Goal: Task Accomplishment & Management: Manage account settings

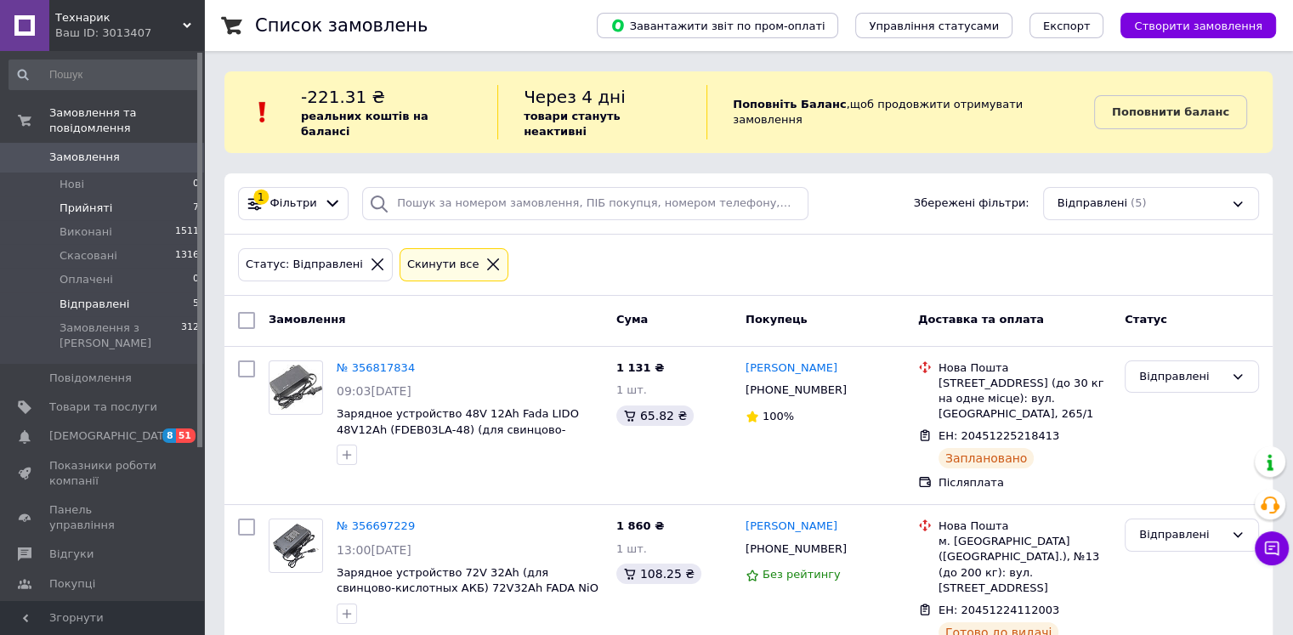
click at [146, 196] on li "Прийняті 7" at bounding box center [104, 208] width 209 height 24
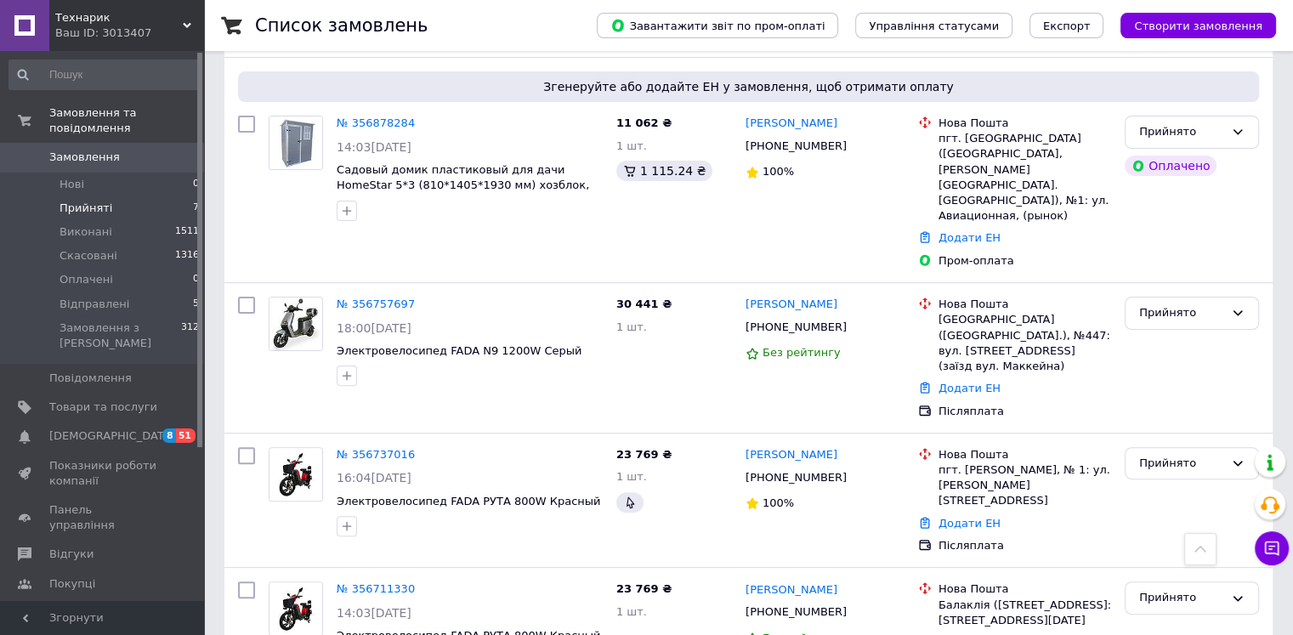
scroll to position [424, 0]
click at [967, 381] on link "Додати ЕН" at bounding box center [969, 387] width 62 height 13
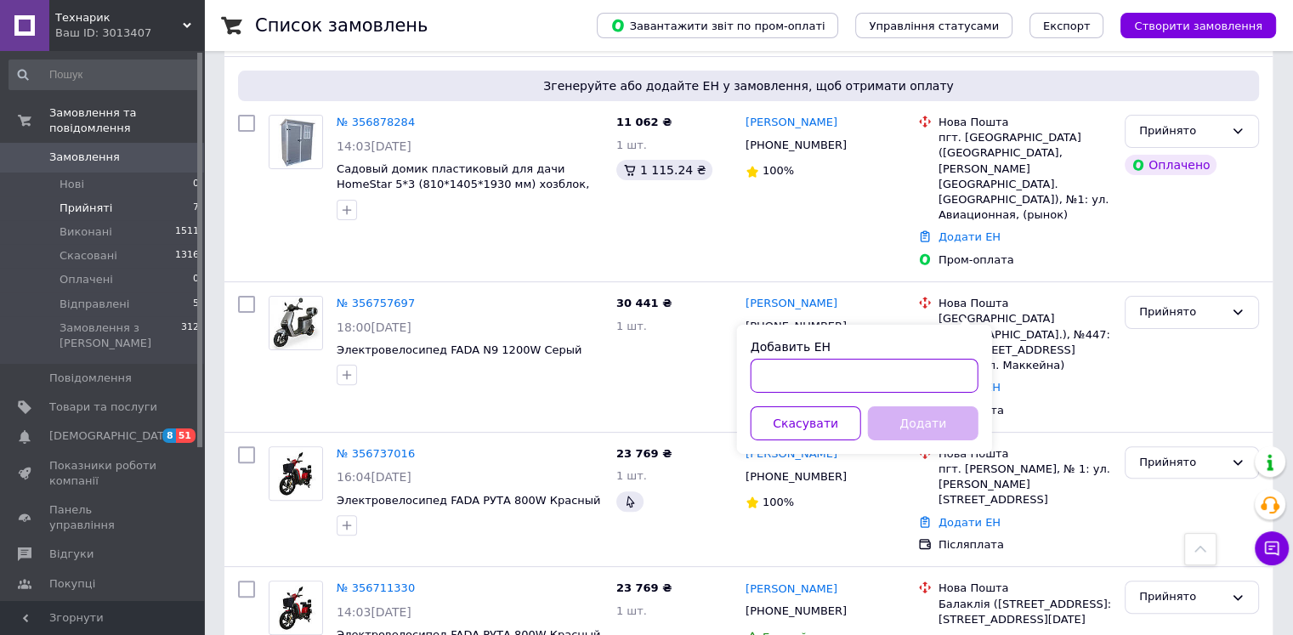
click at [920, 373] on input "Добавить ЕН" at bounding box center [864, 376] width 228 height 34
paste input "20451224558321"
type input "20451224558321"
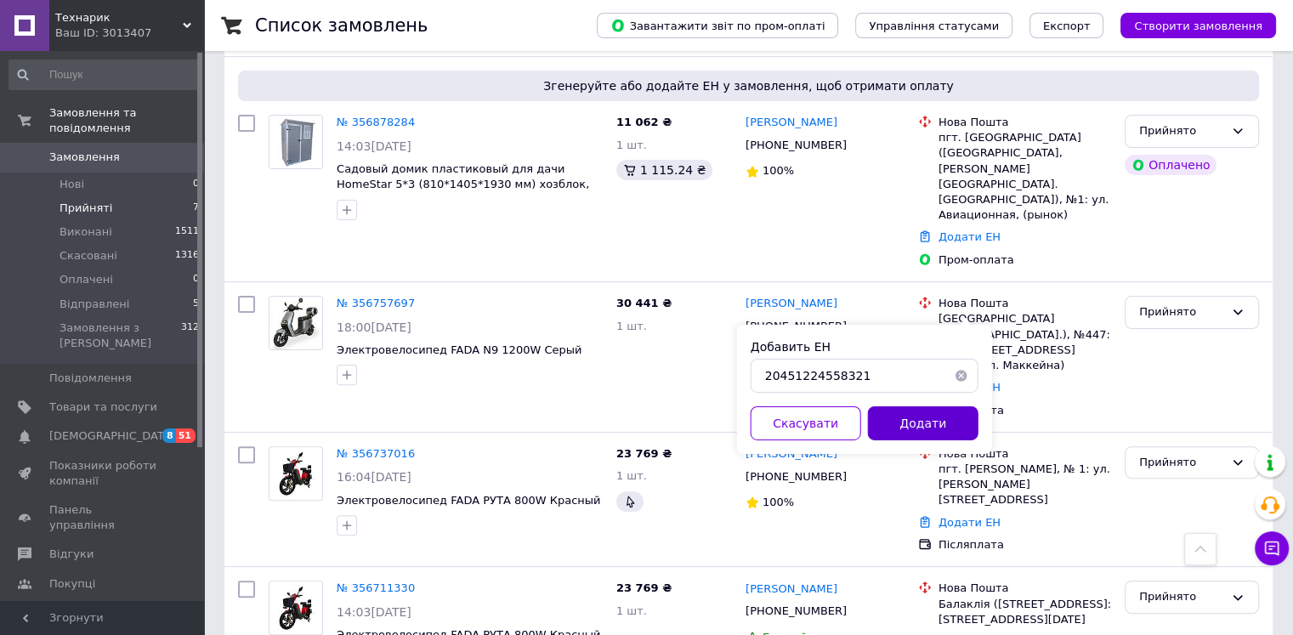
click at [931, 427] on button "Додати" at bounding box center [923, 423] width 110 height 34
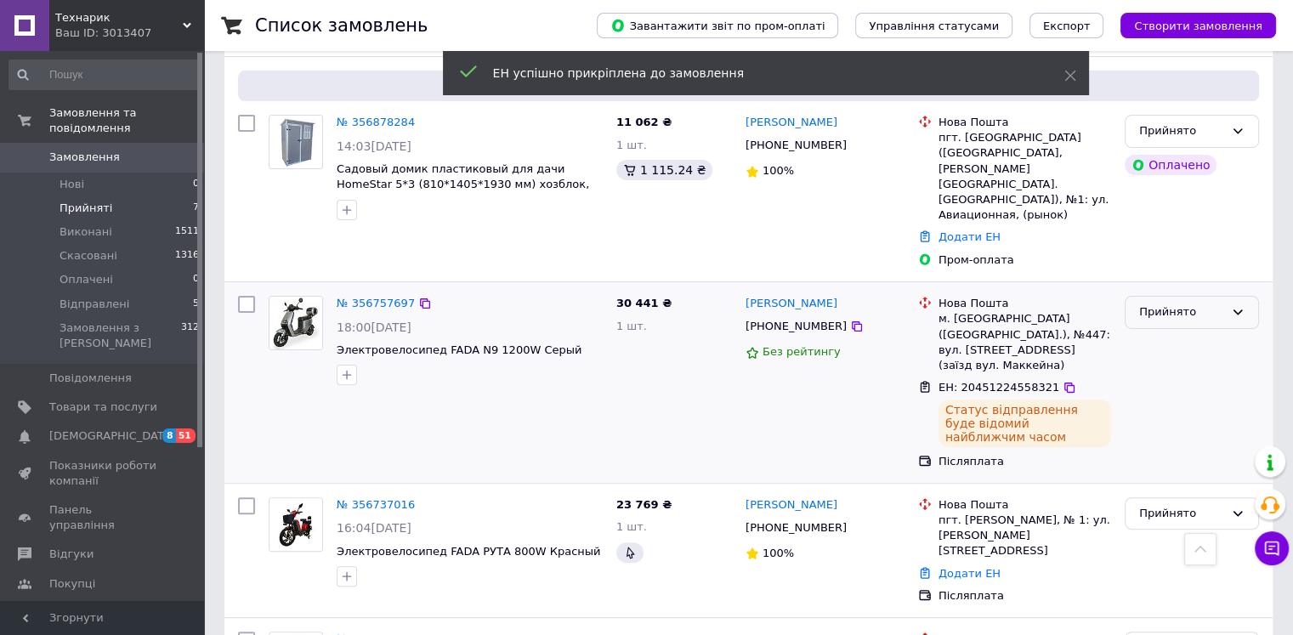
click at [1223, 303] on div "Прийнято" at bounding box center [1181, 312] width 85 height 18
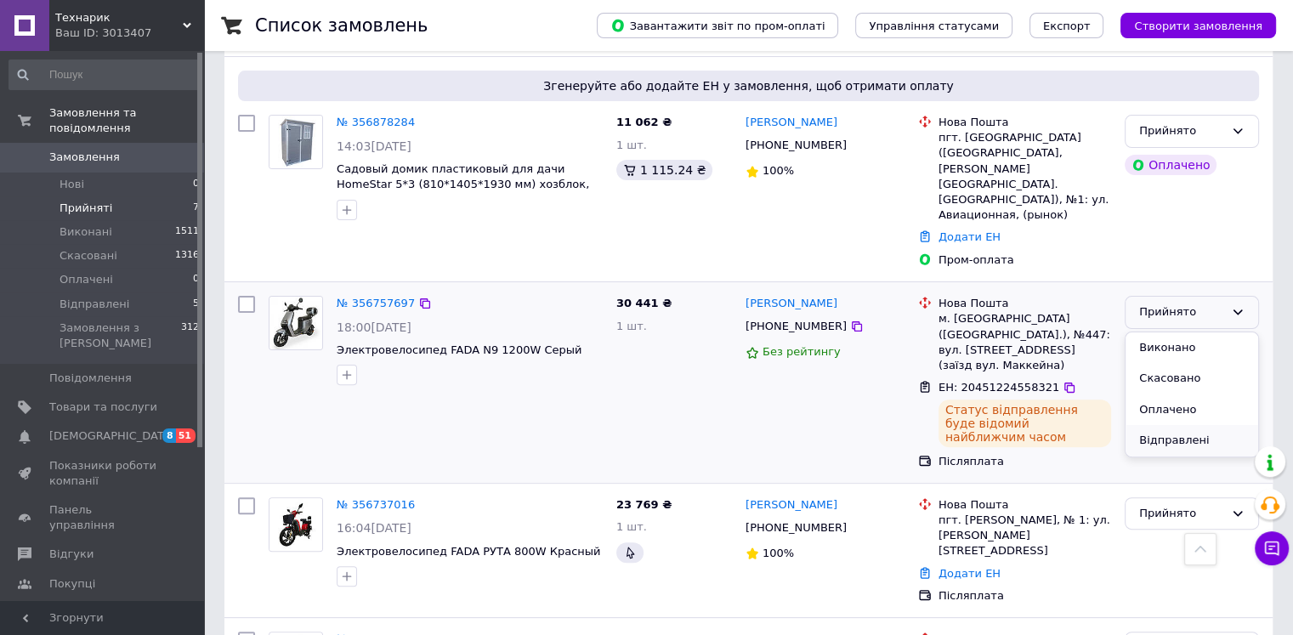
click at [1178, 425] on li "Відправлені" at bounding box center [1191, 440] width 133 height 31
click at [965, 567] on link "Додати ЕН" at bounding box center [969, 573] width 62 height 13
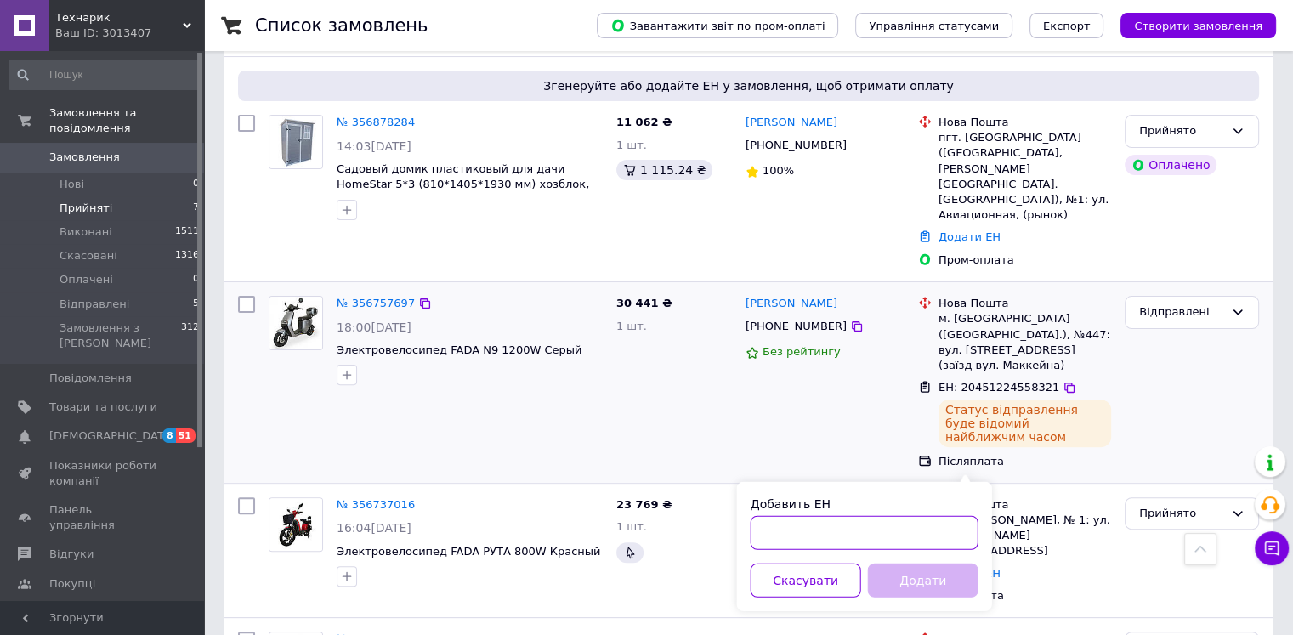
click at [917, 524] on input "Добавить ЕН" at bounding box center [864, 533] width 228 height 34
paste input "20451224561121"
type input "20451224561121"
click at [914, 589] on button "Додати" at bounding box center [923, 580] width 110 height 34
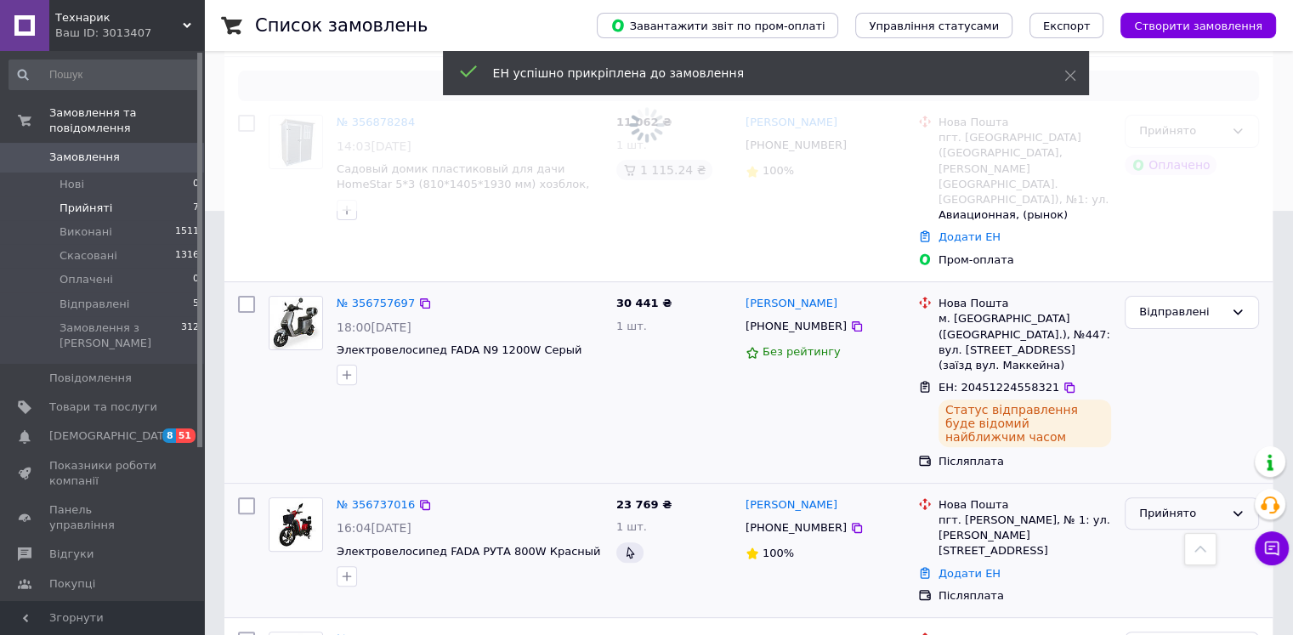
click at [1199, 505] on div "Прийнято" at bounding box center [1181, 514] width 85 height 18
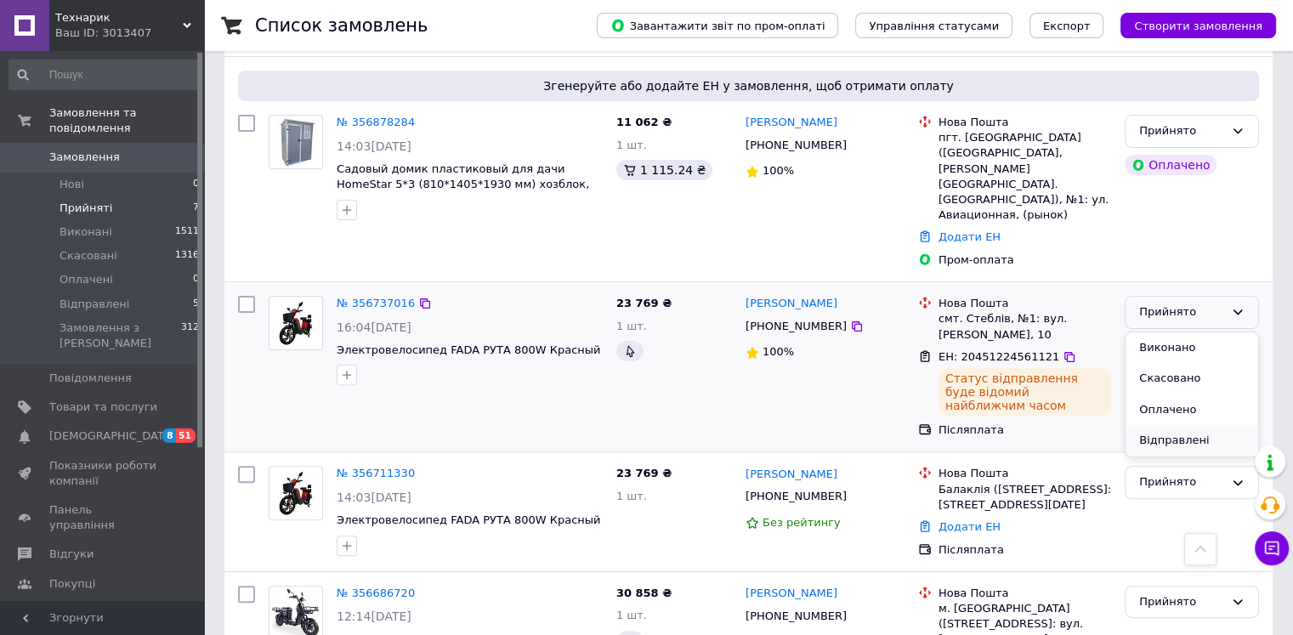
click at [1177, 425] on li "Відправлені" at bounding box center [1191, 440] width 133 height 31
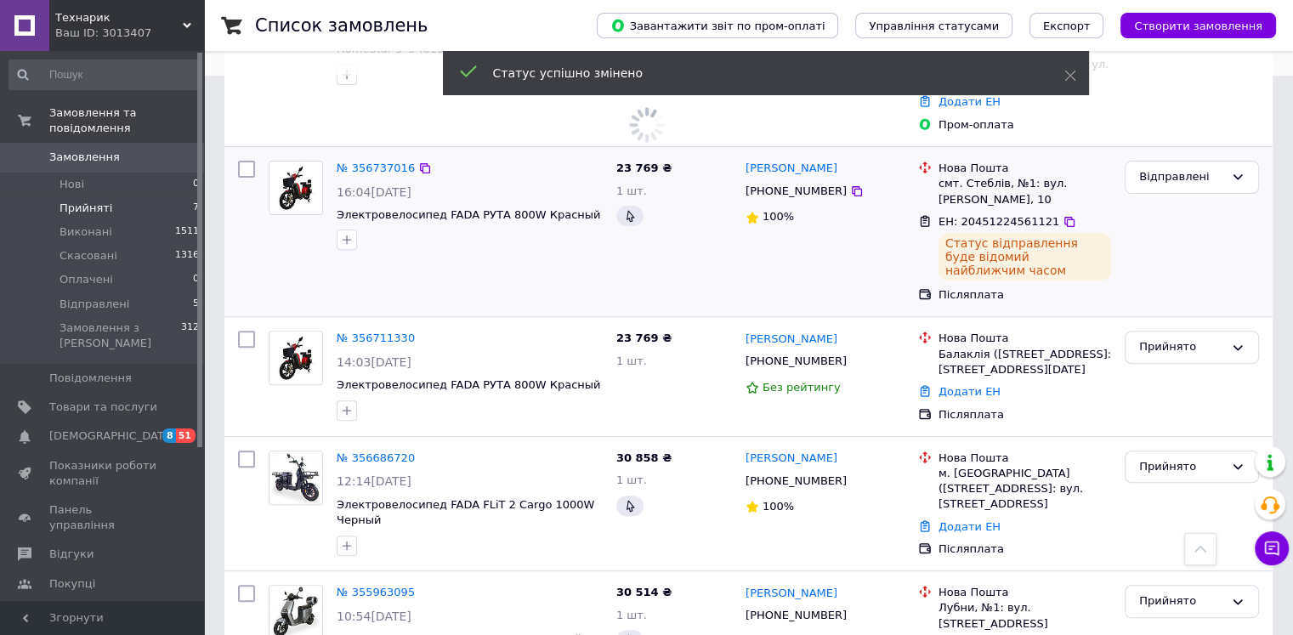
scroll to position [562, 0]
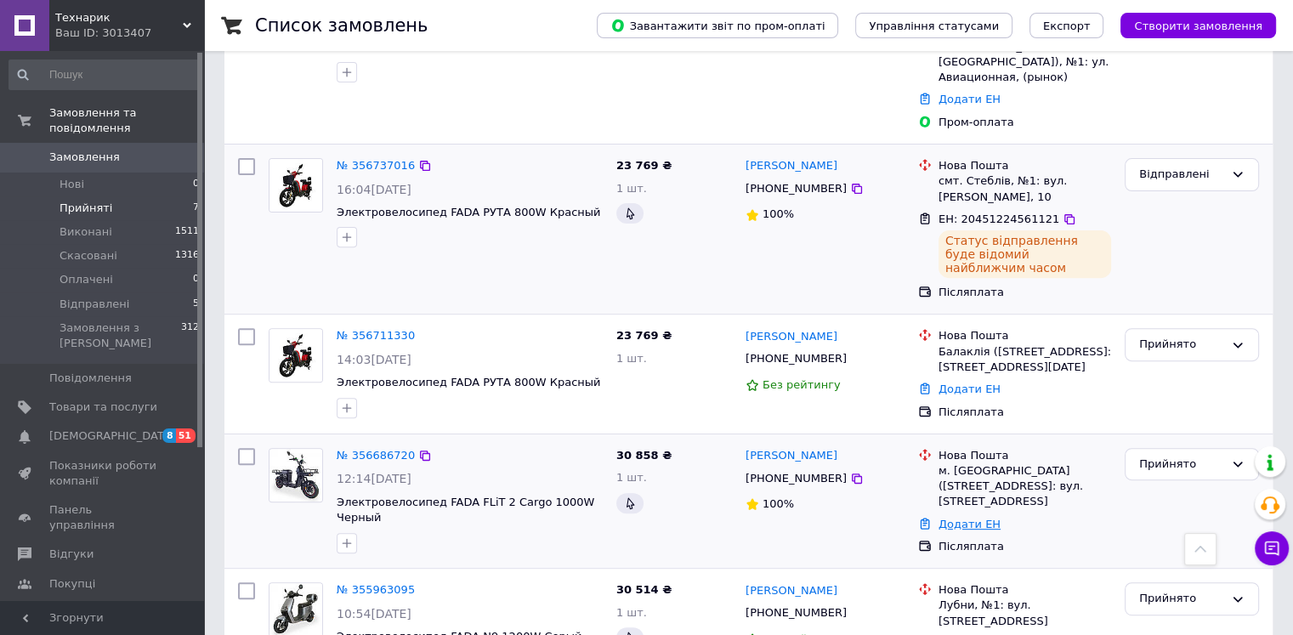
click at [960, 518] on link "Додати ЕН" at bounding box center [969, 524] width 62 height 13
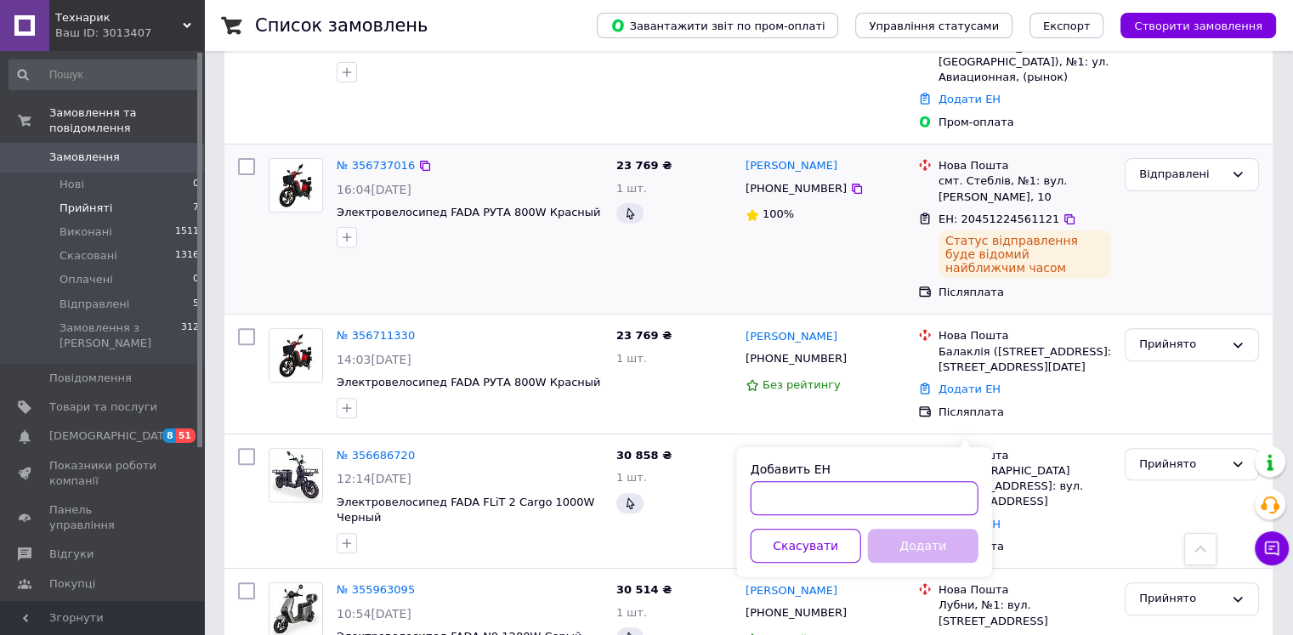
click at [927, 490] on input "Добавить ЕН" at bounding box center [864, 498] width 228 height 34
paste input "20451224023896"
type input "20451224023896"
click at [935, 555] on button "Додати" at bounding box center [923, 546] width 110 height 34
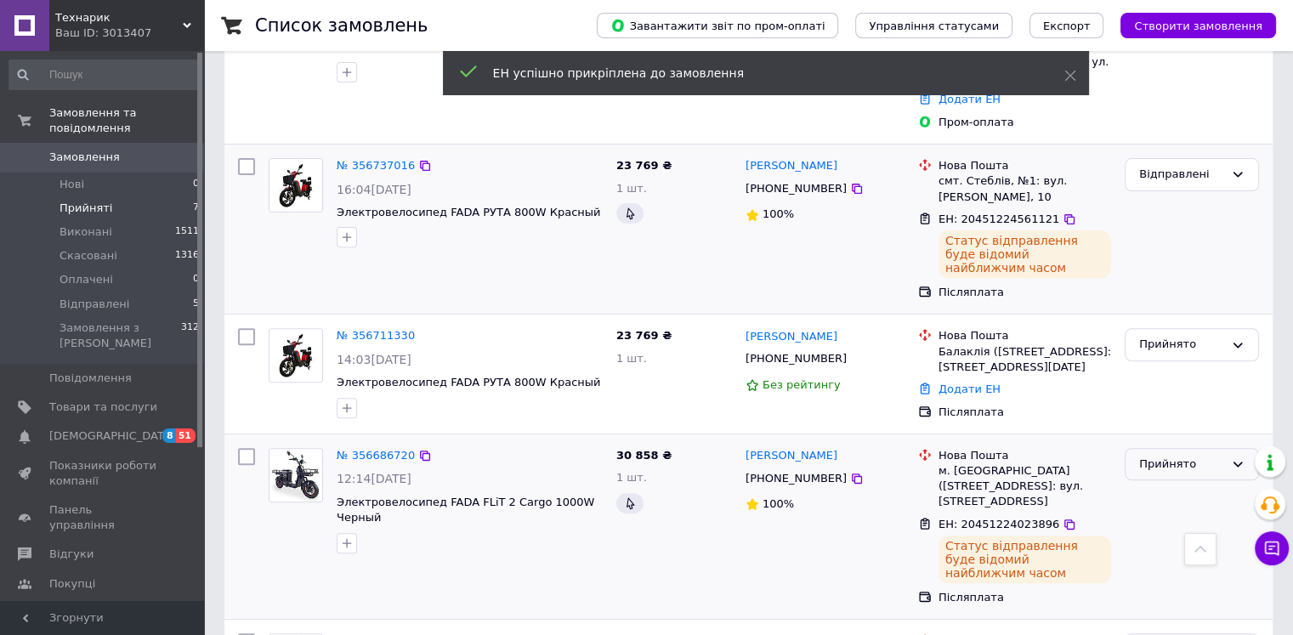
click at [1214, 456] on div "Прийнято" at bounding box center [1181, 465] width 85 height 18
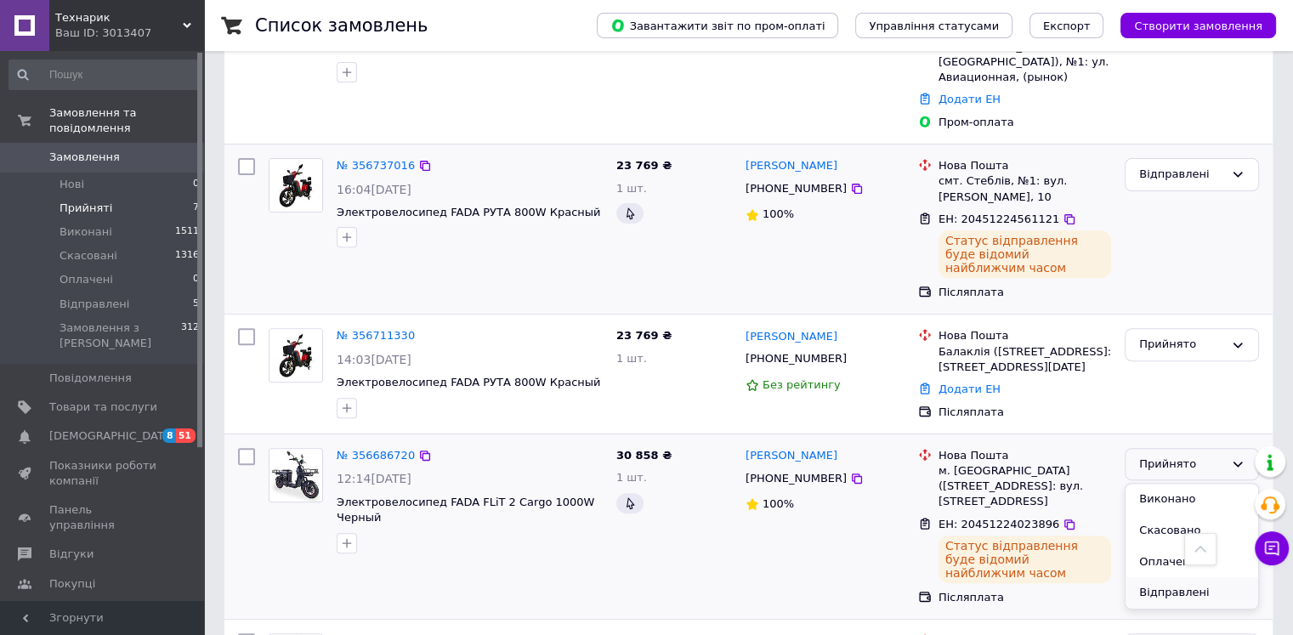
click at [1167, 577] on li "Відправлені" at bounding box center [1191, 592] width 133 height 31
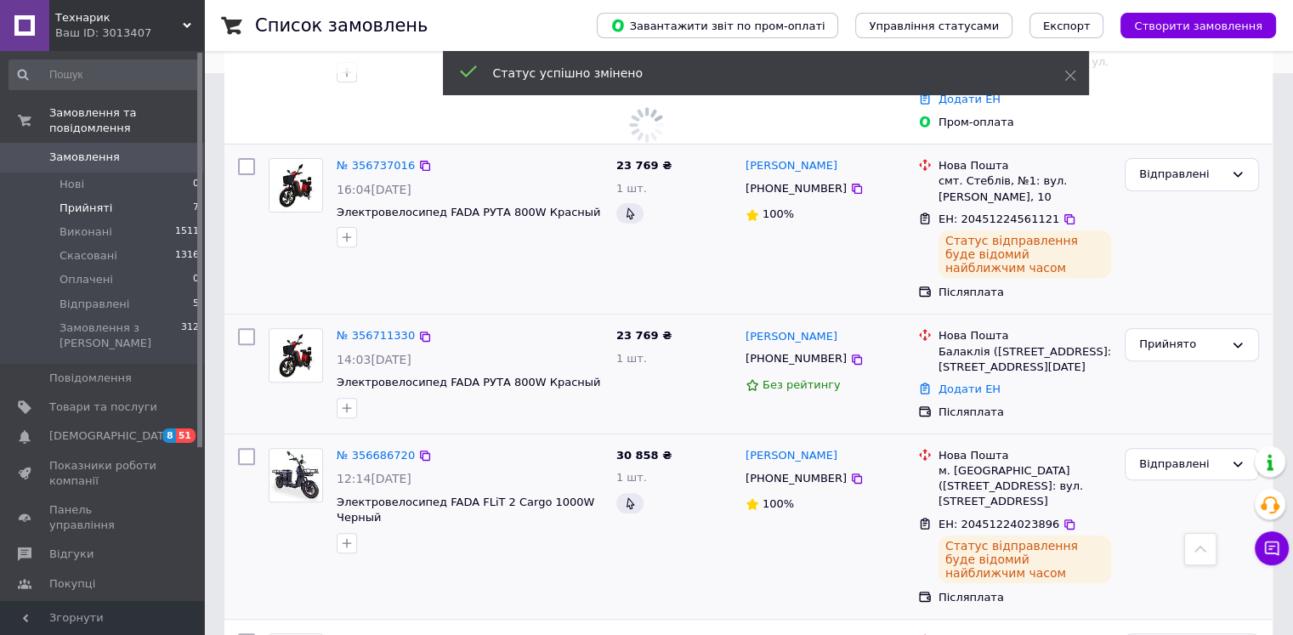
scroll to position [428, 0]
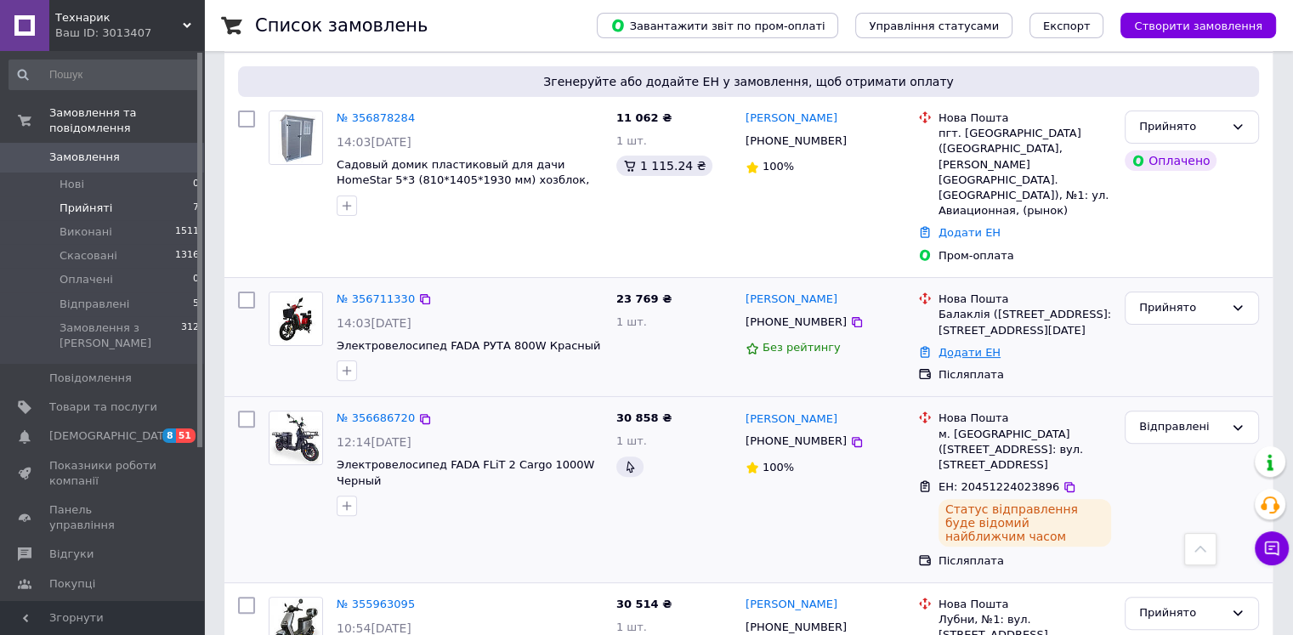
click at [979, 346] on link "Додати ЕН" at bounding box center [969, 352] width 62 height 13
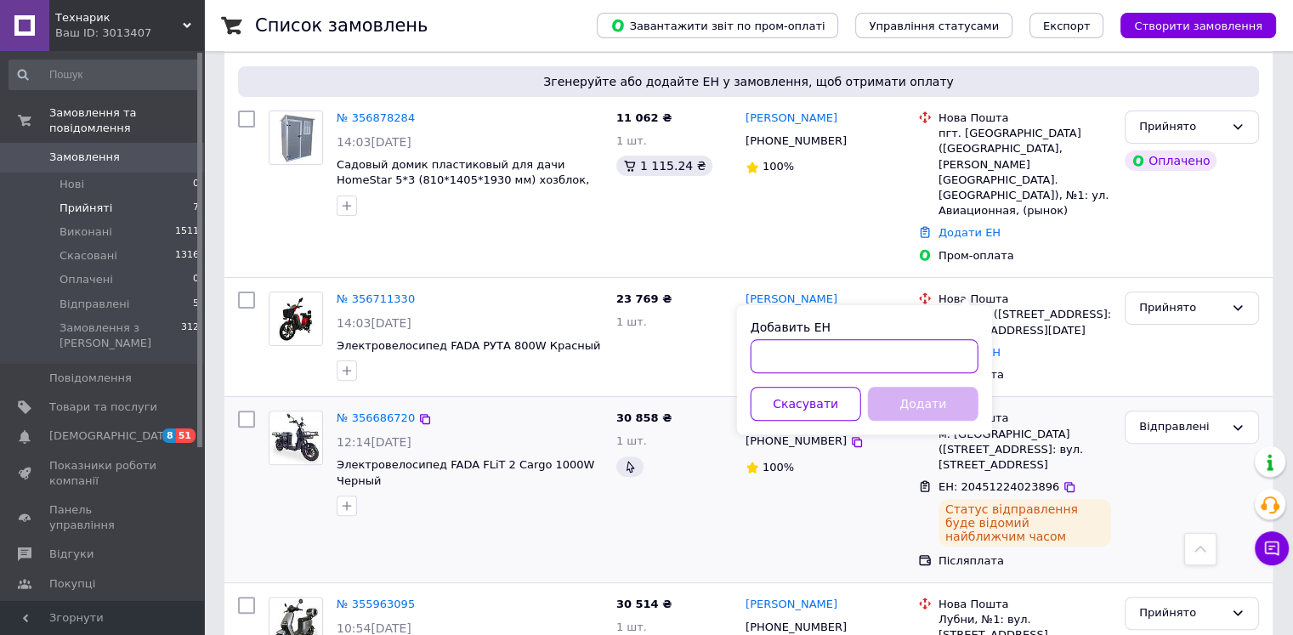
click at [930, 348] on input "Добавить ЕН" at bounding box center [864, 356] width 228 height 34
paste input "20451224559870"
type input "20451224559870"
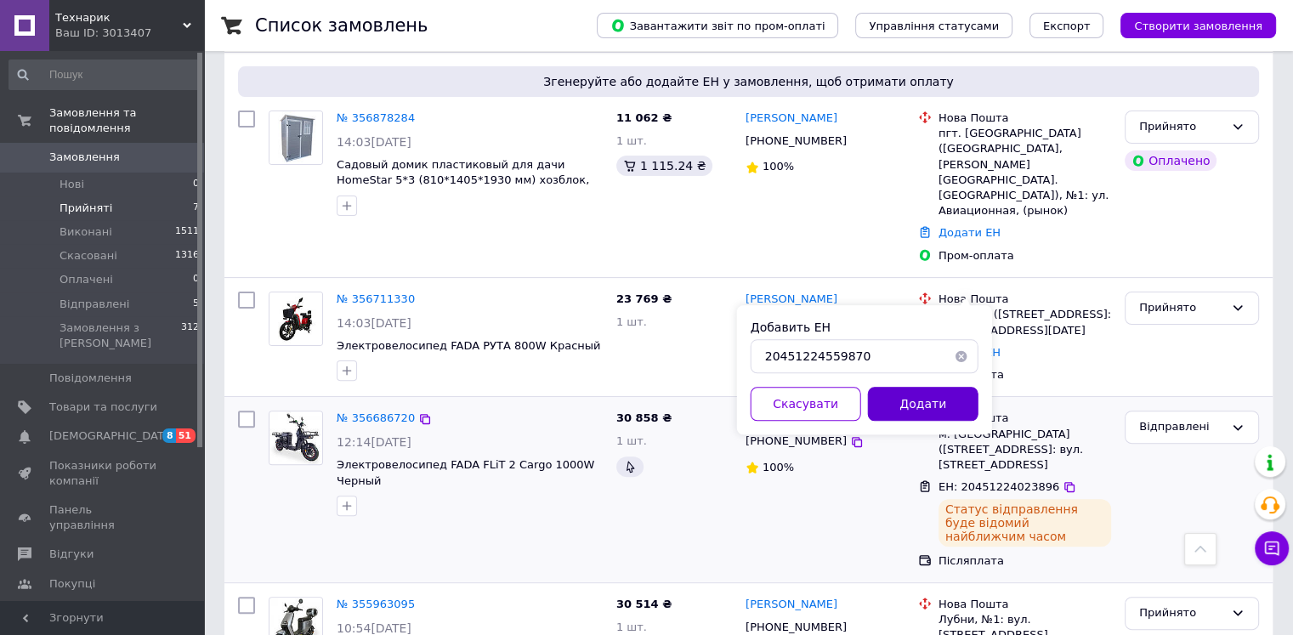
click at [931, 408] on button "Додати" at bounding box center [923, 404] width 110 height 34
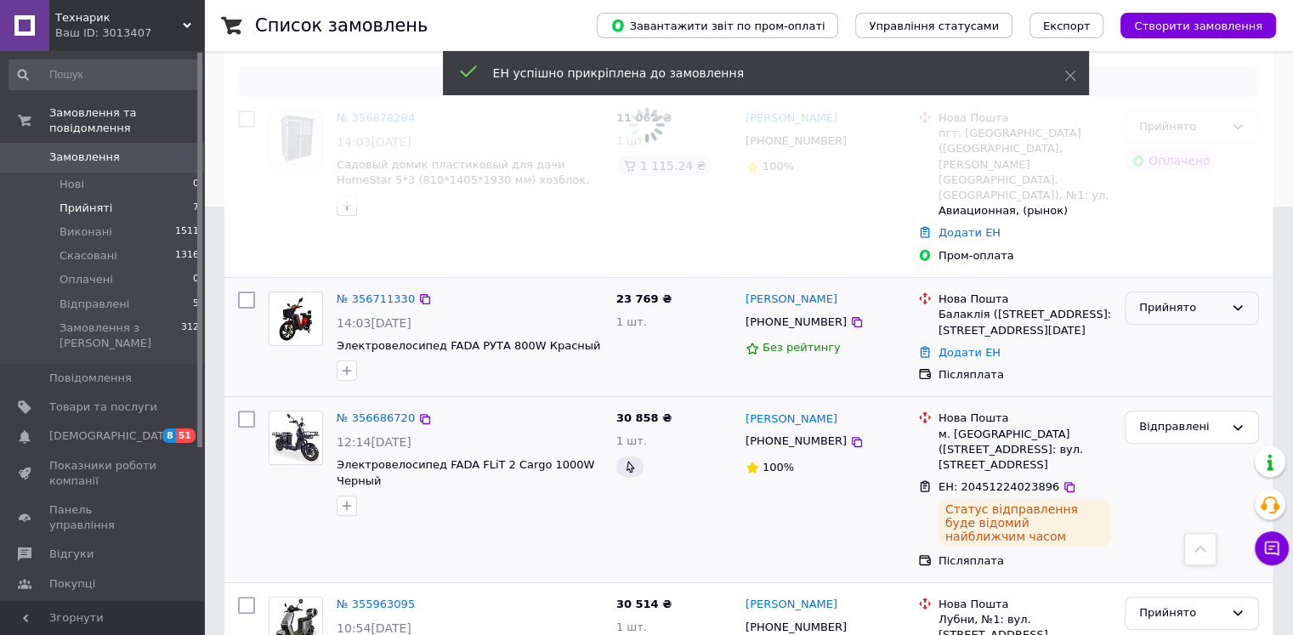
click at [1234, 306] on icon at bounding box center [1237, 308] width 9 height 5
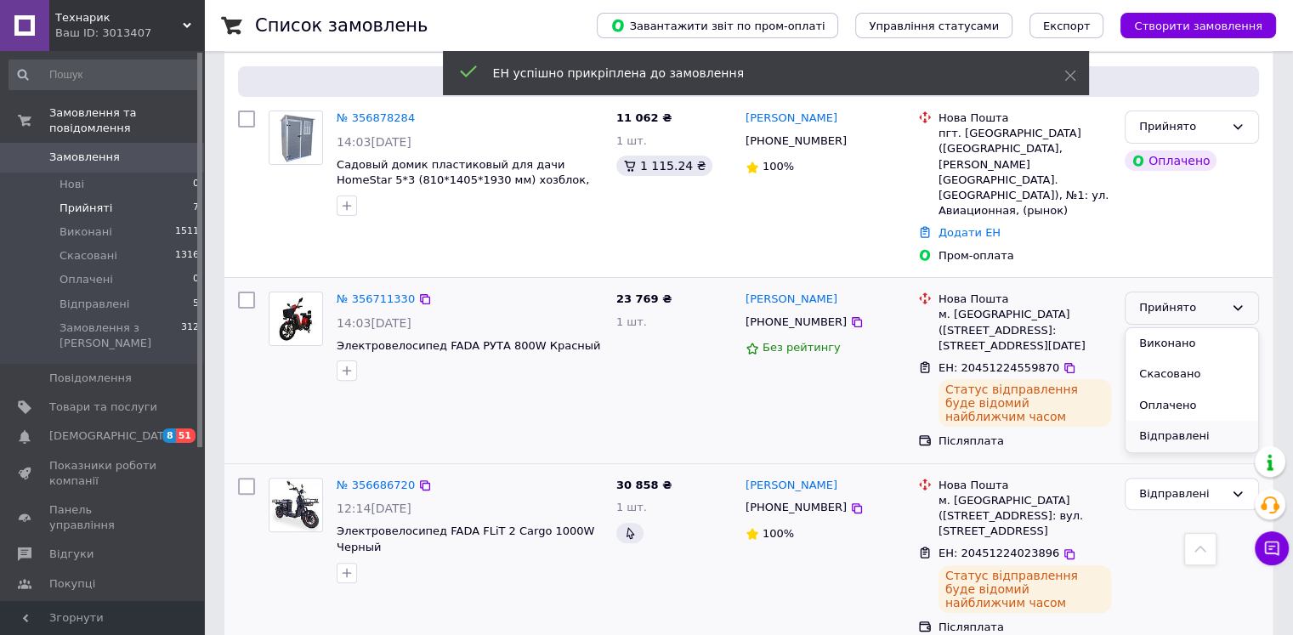
click at [1205, 421] on li "Відправлені" at bounding box center [1191, 436] width 133 height 31
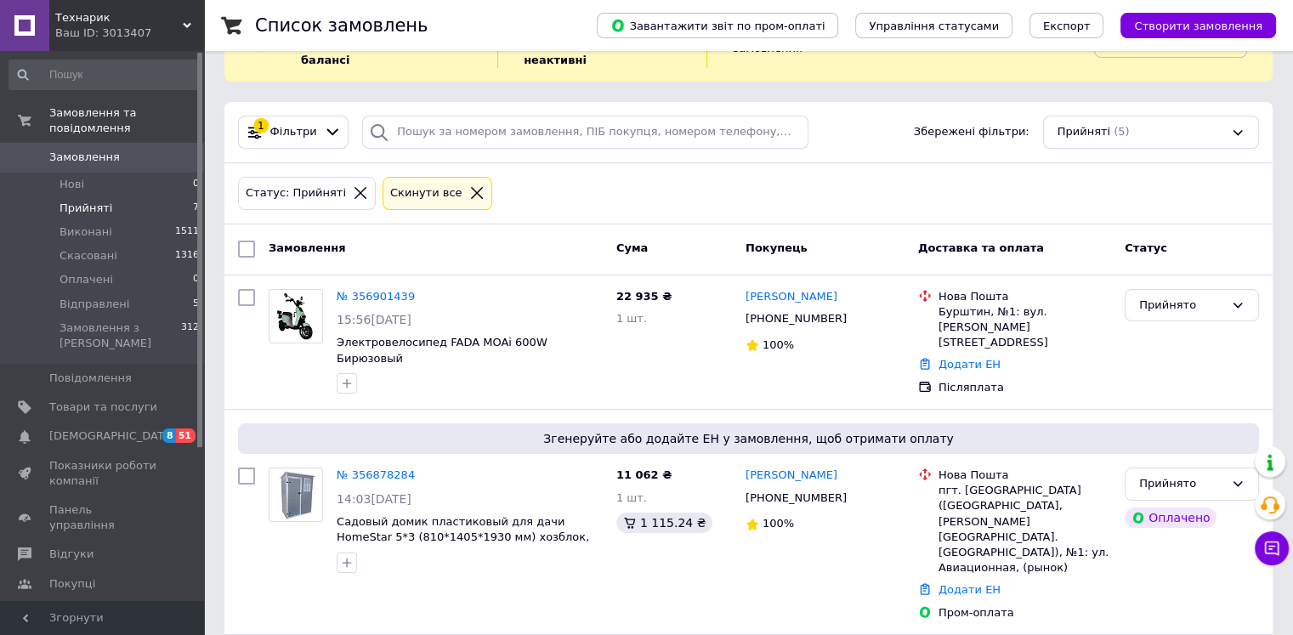
scroll to position [466, 0]
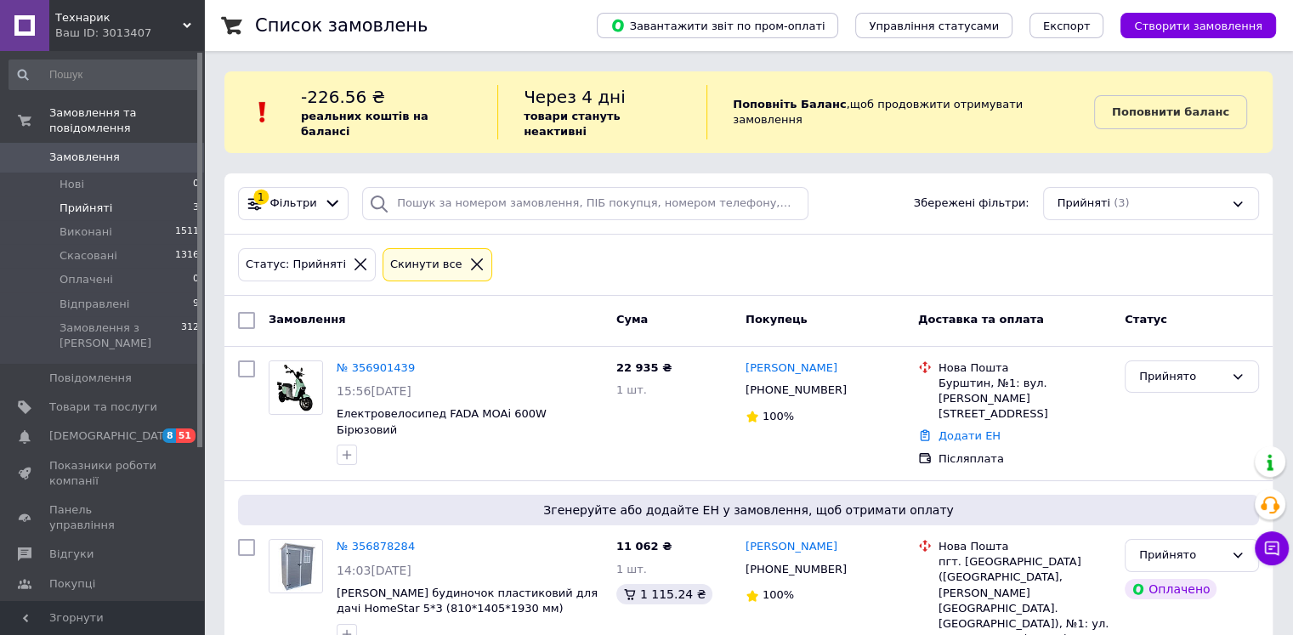
click at [183, 196] on li "Прийняті 3" at bounding box center [104, 208] width 209 height 24
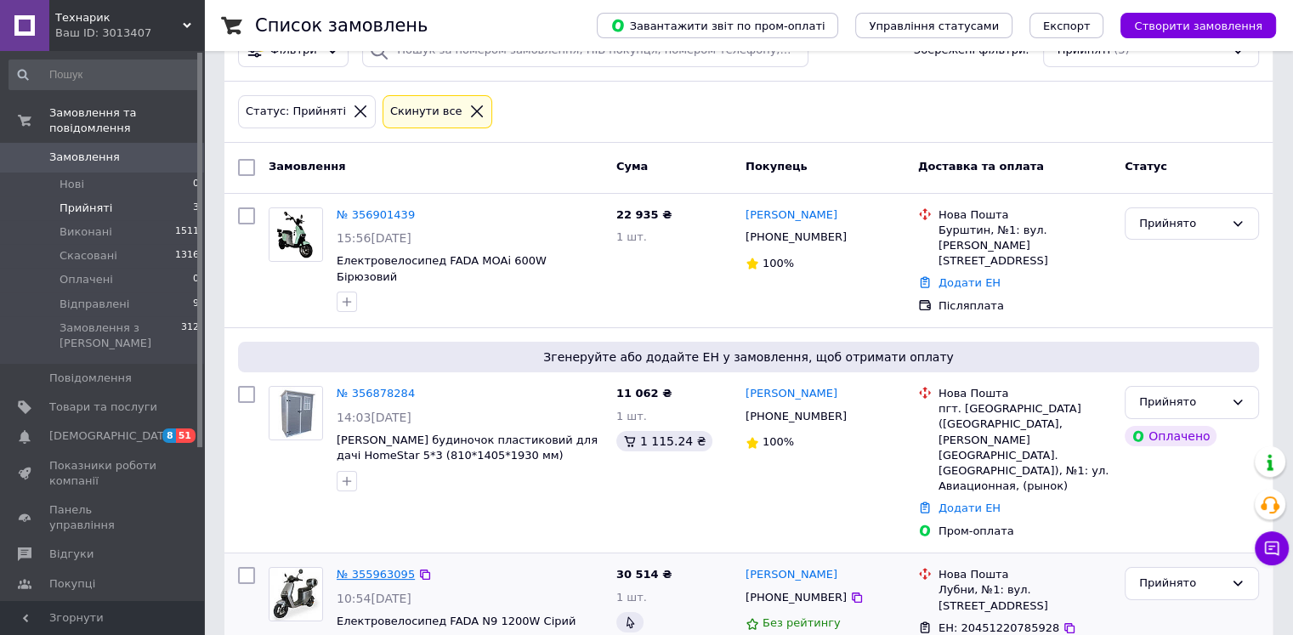
click at [391, 568] on link "№ 355963095" at bounding box center [376, 574] width 78 height 13
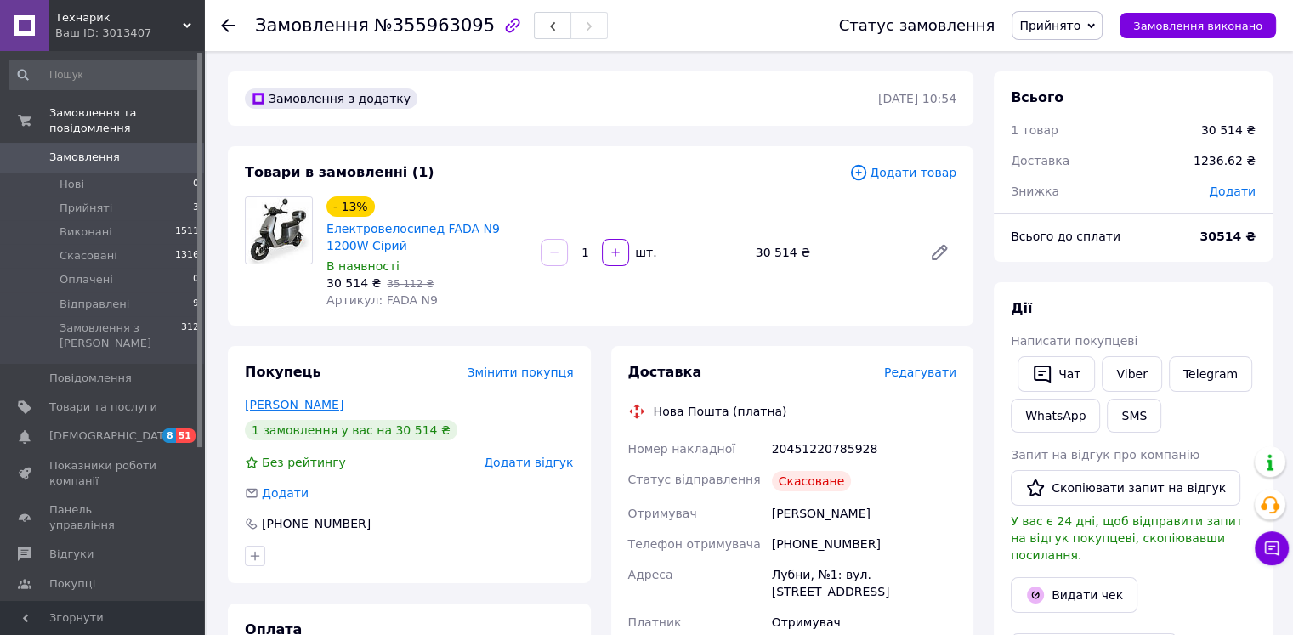
click at [305, 402] on link "[PERSON_NAME]" at bounding box center [294, 405] width 99 height 14
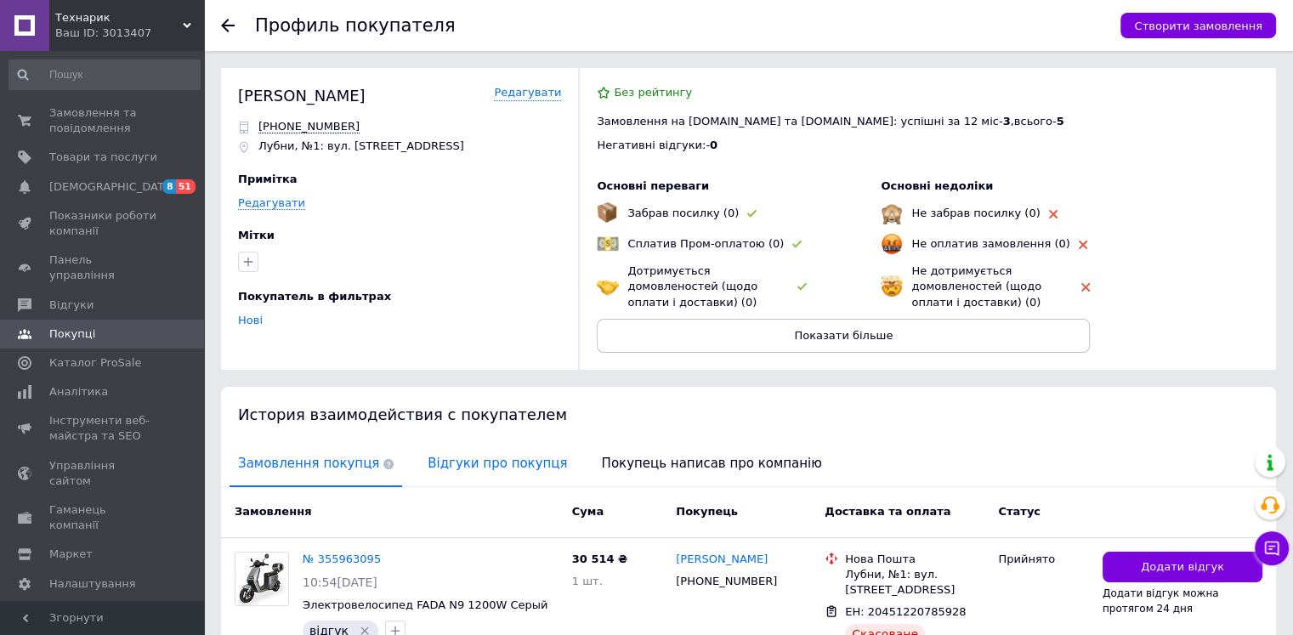
click at [445, 459] on span "Відгуки про покупця" at bounding box center [497, 463] width 156 height 43
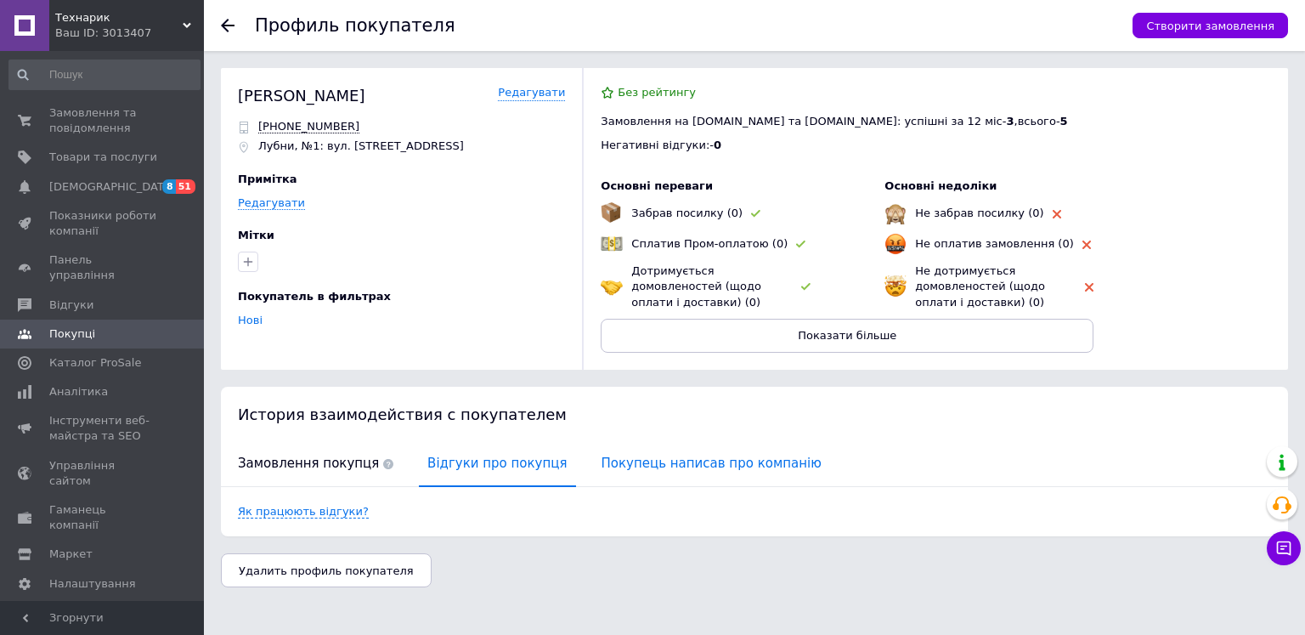
click at [593, 460] on span "Покупець написав про компанію" at bounding box center [711, 463] width 237 height 43
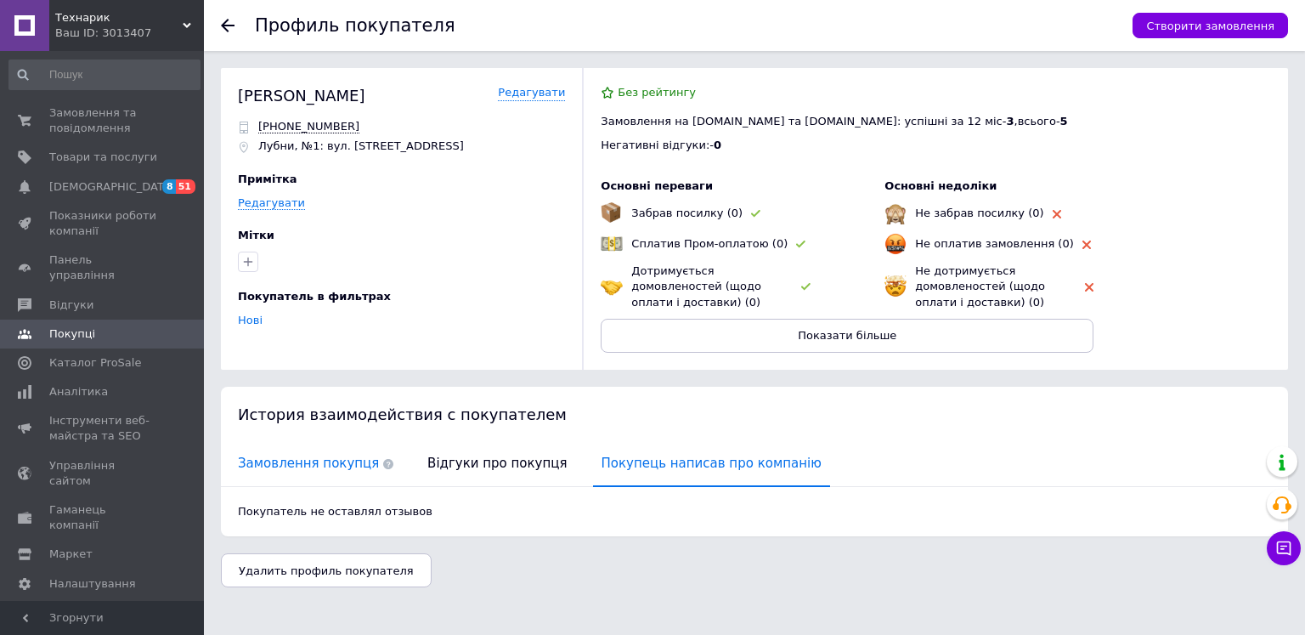
click at [343, 461] on span "Замовлення покупця" at bounding box center [315, 463] width 173 height 43
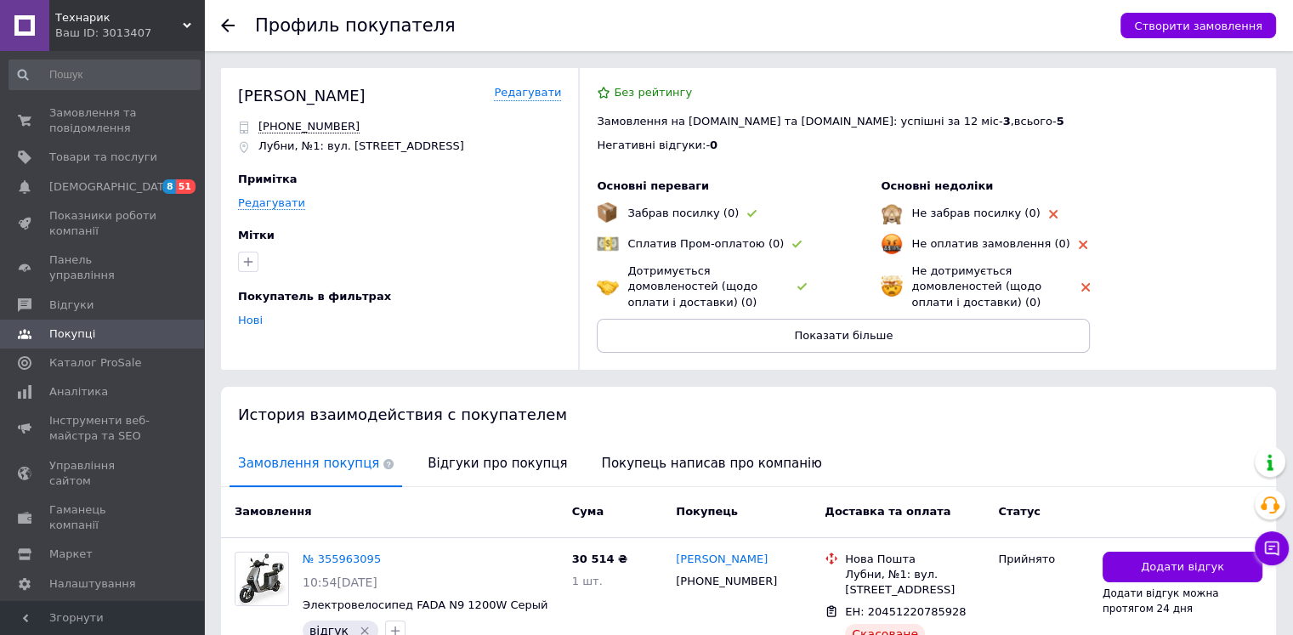
click at [232, 25] on use at bounding box center [228, 26] width 14 height 14
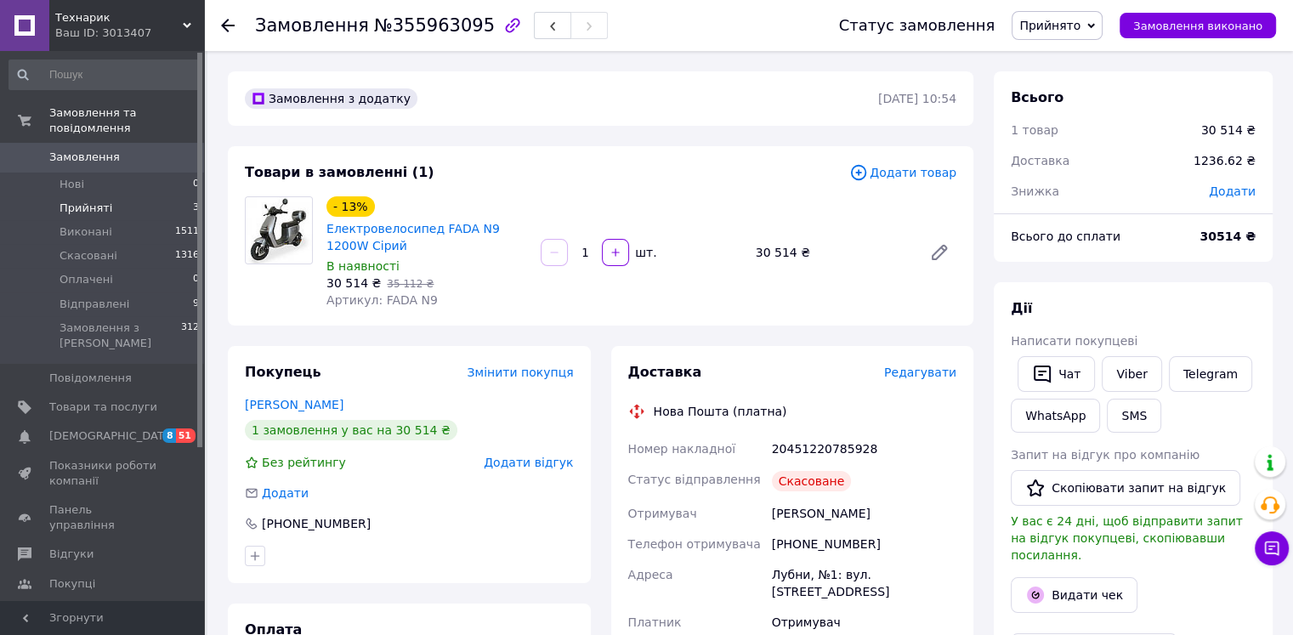
click at [165, 196] on li "Прийняті 3" at bounding box center [104, 208] width 209 height 24
